Goal: Transaction & Acquisition: Purchase product/service

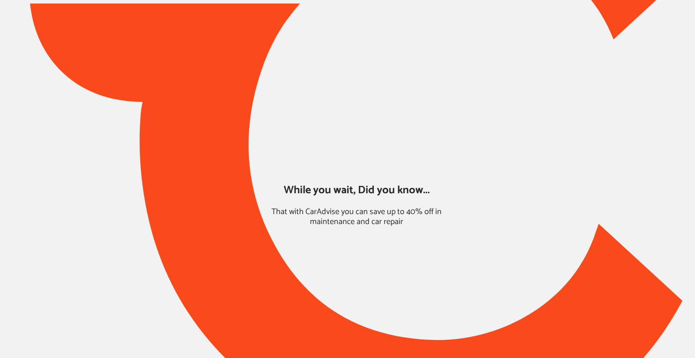
type input "*****"
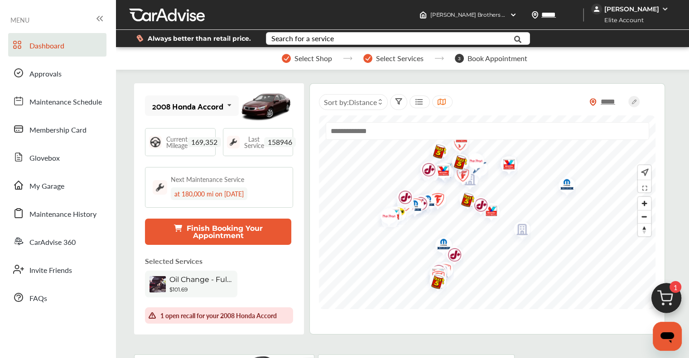
click at [670, 304] on img at bounding box center [665, 300] width 43 height 43
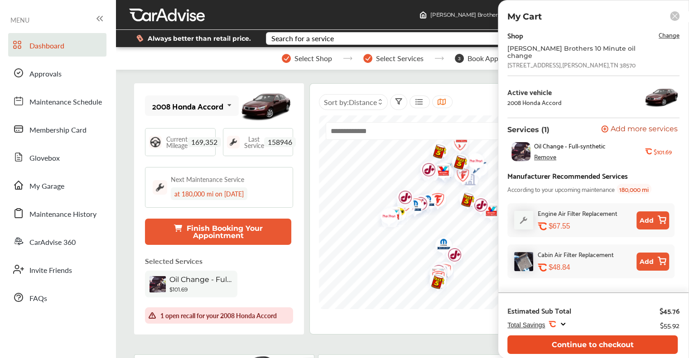
click at [643, 345] on button "Continue to checkout" at bounding box center [592, 344] width 170 height 19
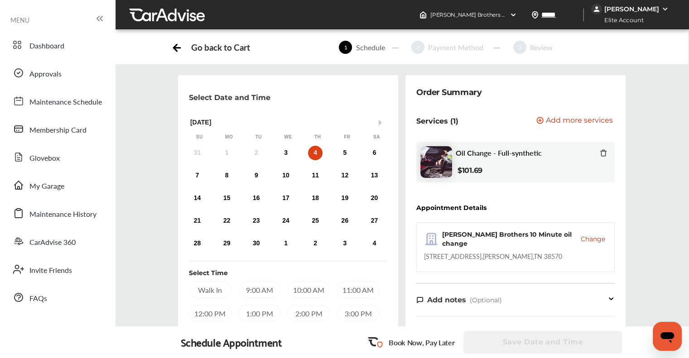
click at [632, 8] on div "[PERSON_NAME]" at bounding box center [631, 9] width 55 height 8
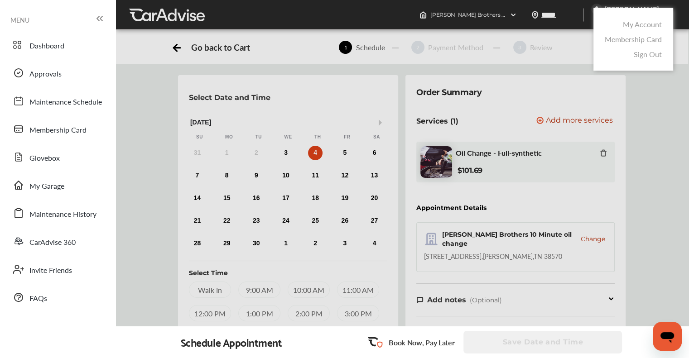
click at [627, 23] on link "My Account" at bounding box center [641, 24] width 39 height 10
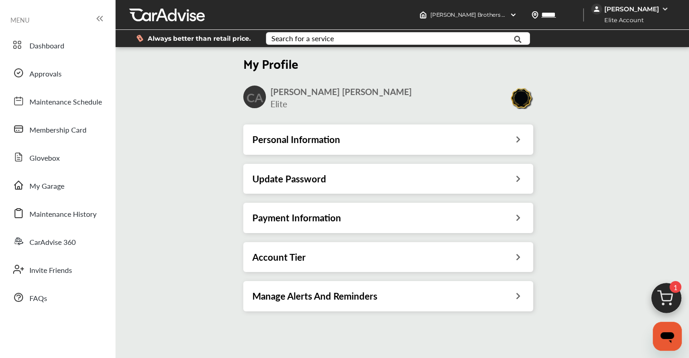
click at [280, 208] on div "Payment Information" at bounding box center [388, 218] width 290 height 30
click at [279, 216] on h3 "Payment Information" at bounding box center [296, 218] width 89 height 12
